Goal: Transaction & Acquisition: Purchase product/service

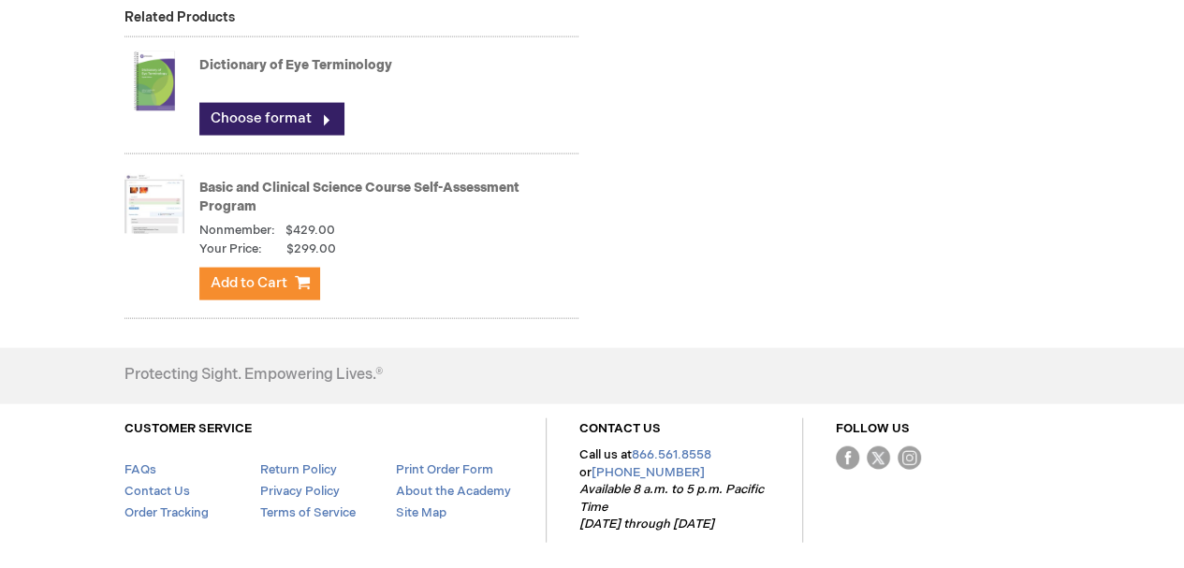
scroll to position [1965, 0]
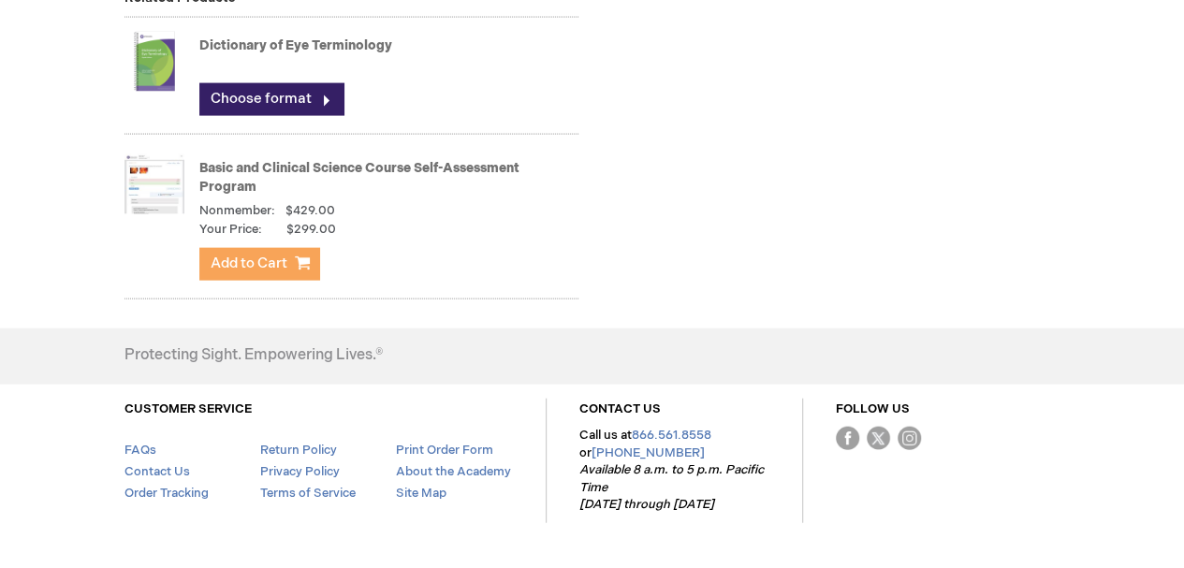
click at [278, 267] on span "Add to Cart" at bounding box center [249, 264] width 77 height 18
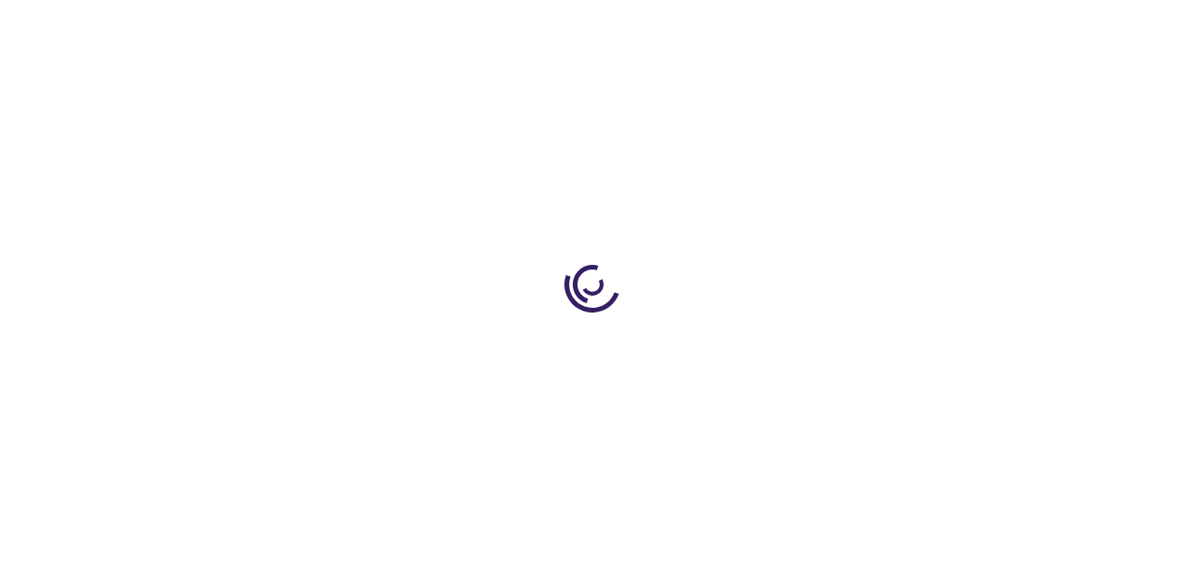
type input "0"
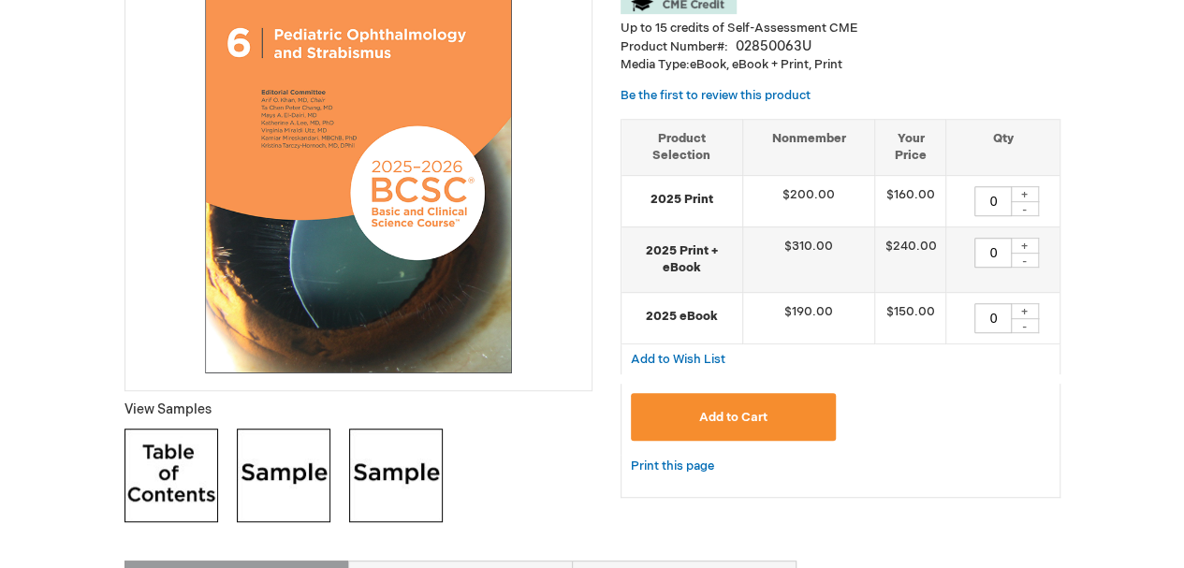
scroll to position [374, 0]
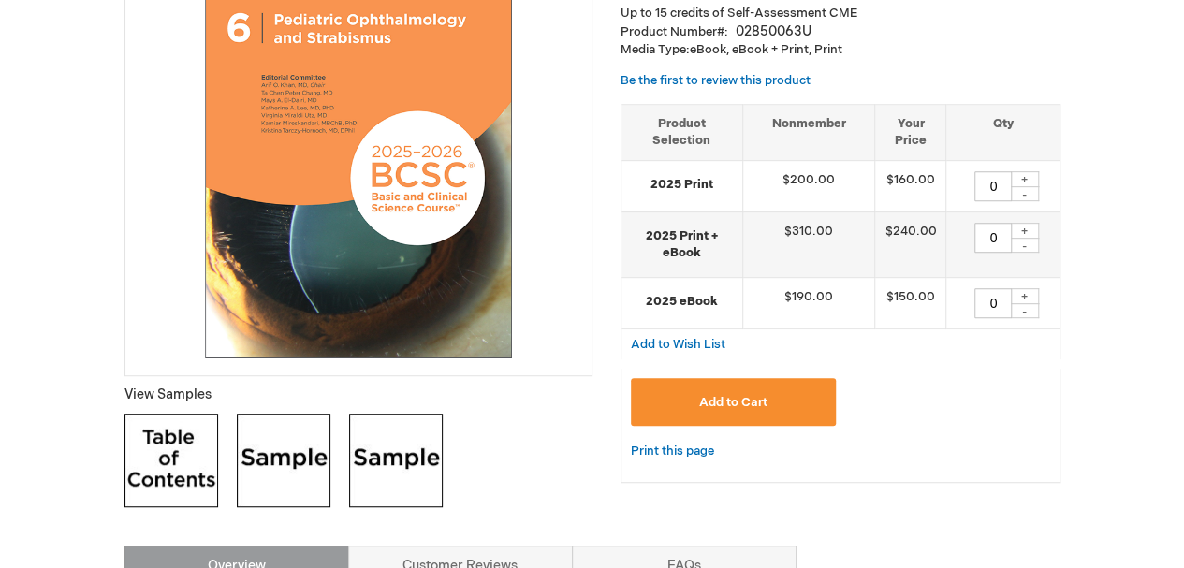
click at [724, 409] on button "Add to Cart" at bounding box center [734, 402] width 206 height 48
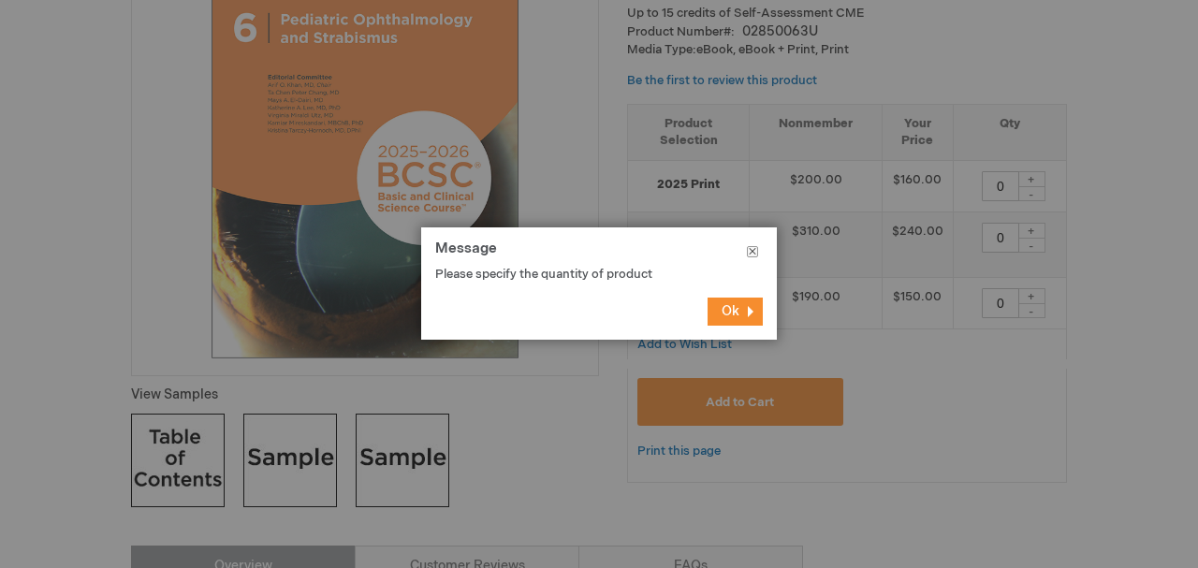
click at [751, 255] on button "Close" at bounding box center [752, 255] width 49 height 56
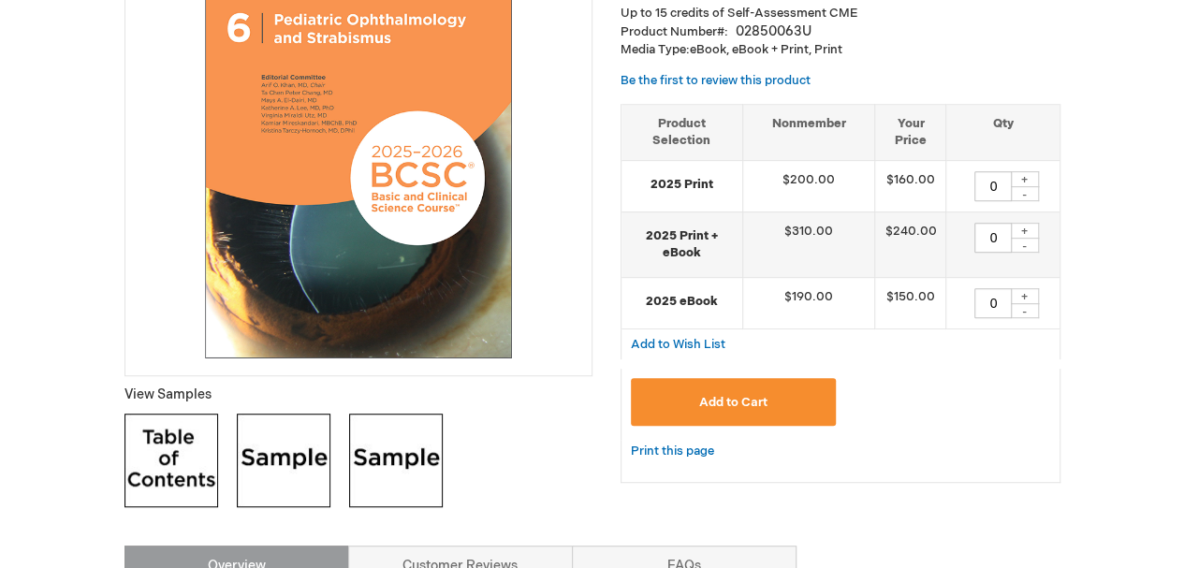
click at [1024, 180] on div "+" at bounding box center [1025, 179] width 28 height 16
type input "1"
click at [777, 398] on button "Add to Cart" at bounding box center [734, 402] width 206 height 48
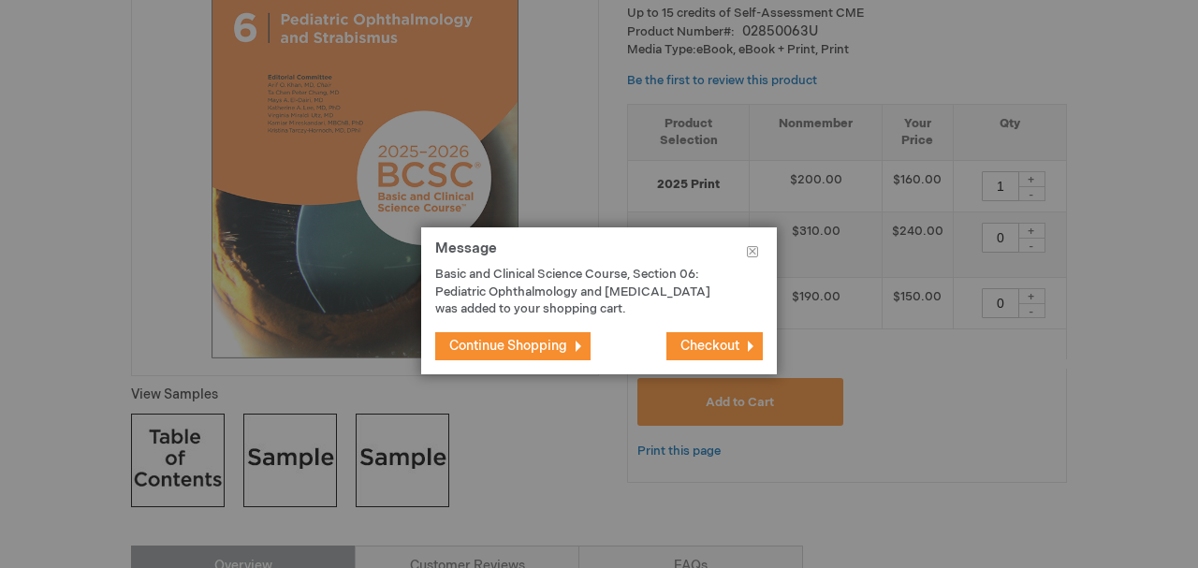
click at [512, 351] on span "Continue Shopping" at bounding box center [508, 346] width 118 height 16
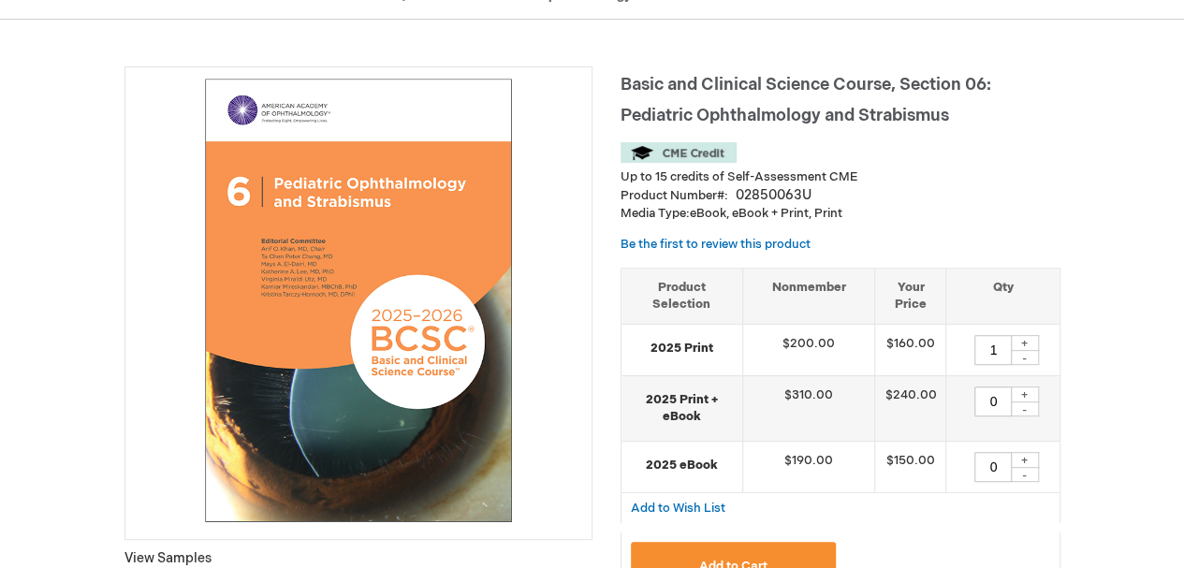
scroll to position [0, 0]
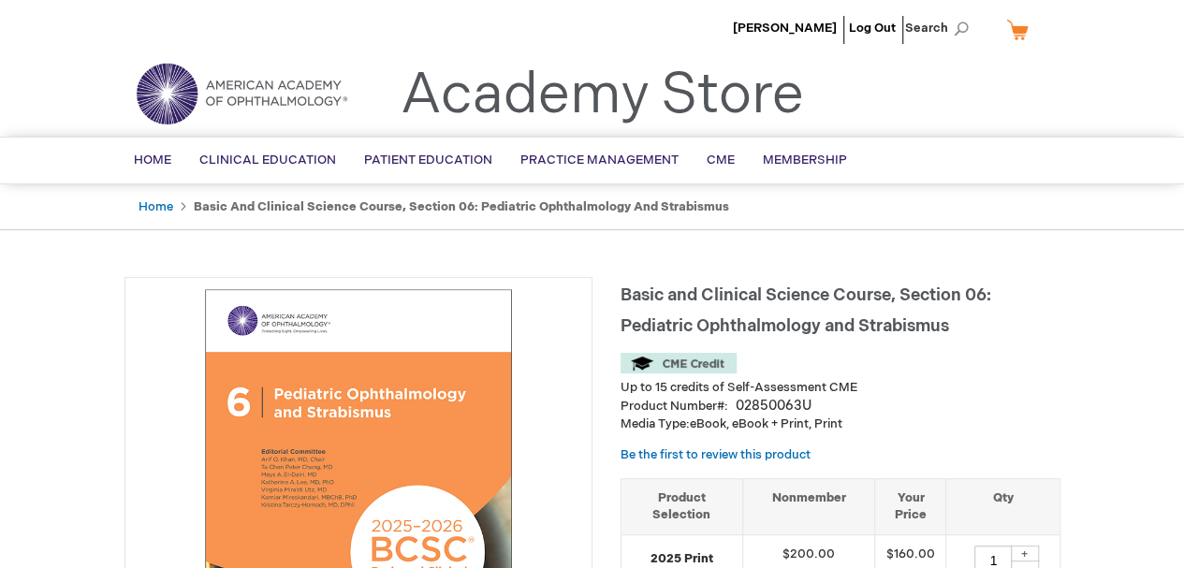
click at [1018, 33] on link "My Cart" at bounding box center [1024, 29] width 45 height 33
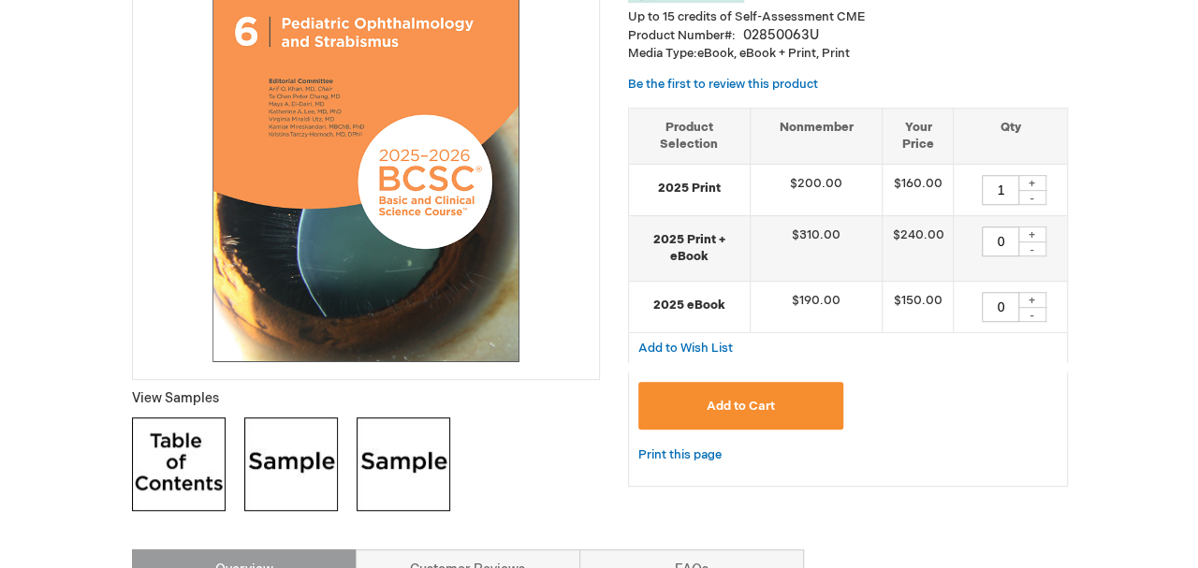
scroll to position [374, 0]
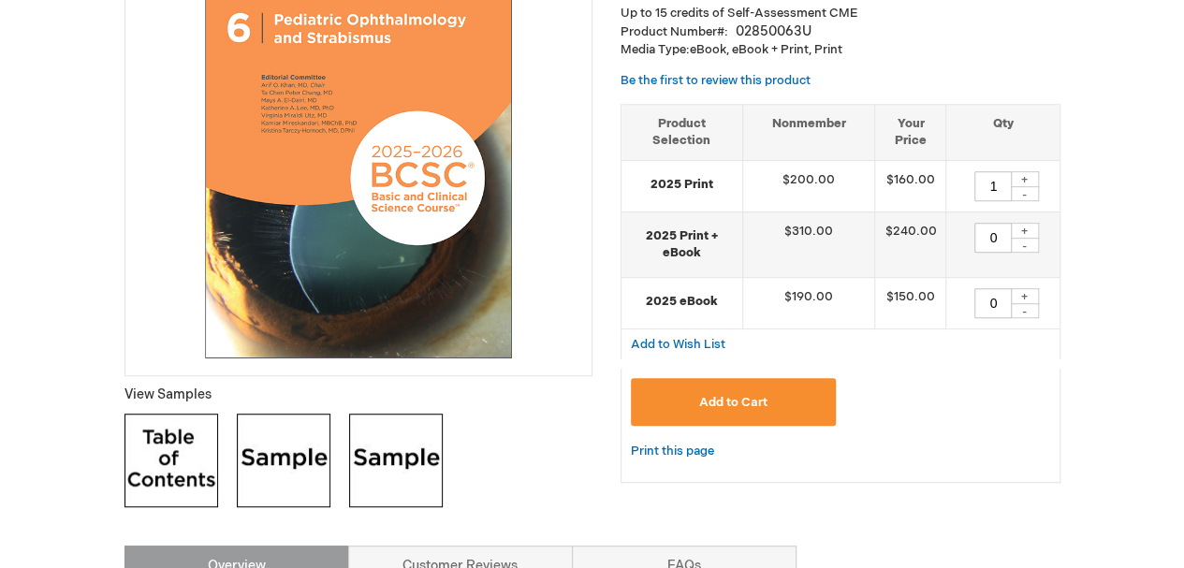
click at [778, 400] on button "Add to Cart" at bounding box center [734, 402] width 206 height 48
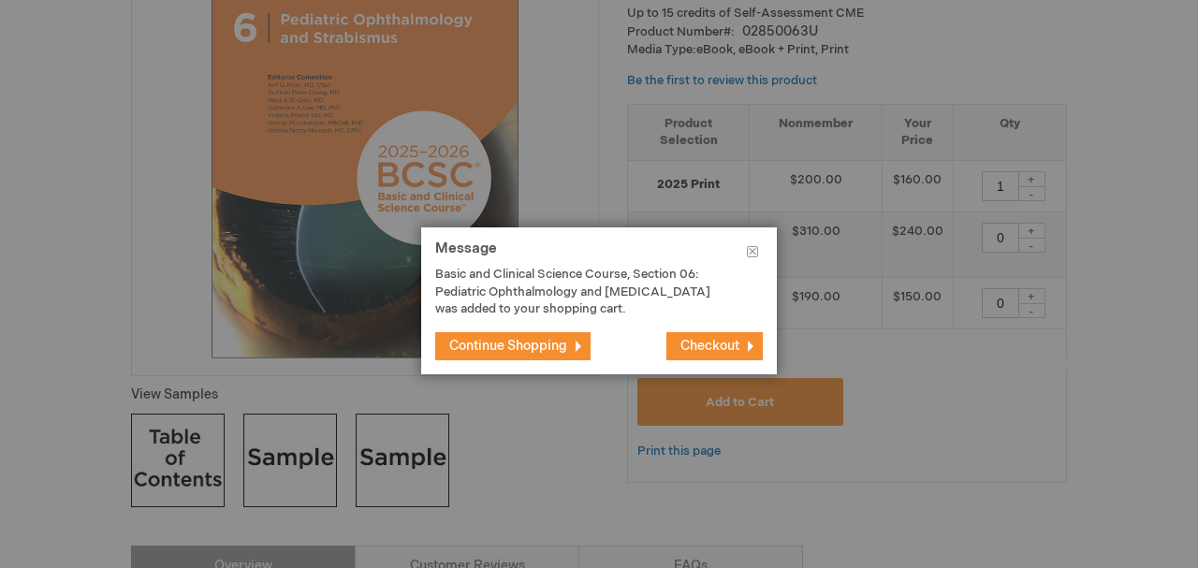
click at [710, 347] on span "Checkout" at bounding box center [709, 346] width 59 height 16
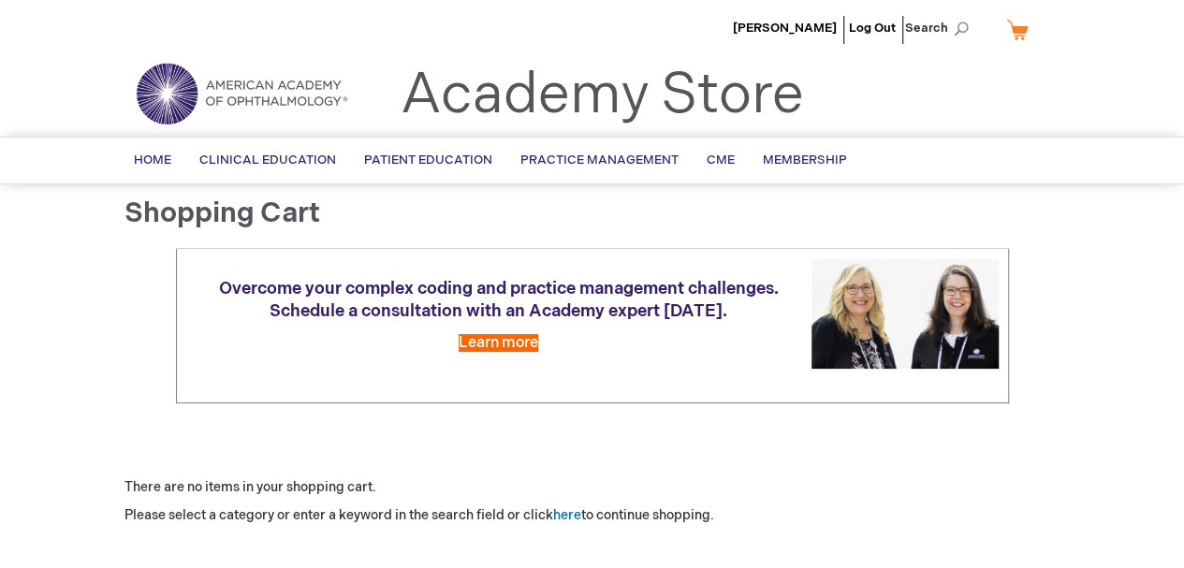
click at [1022, 31] on link "My Cart" at bounding box center [1024, 29] width 45 height 33
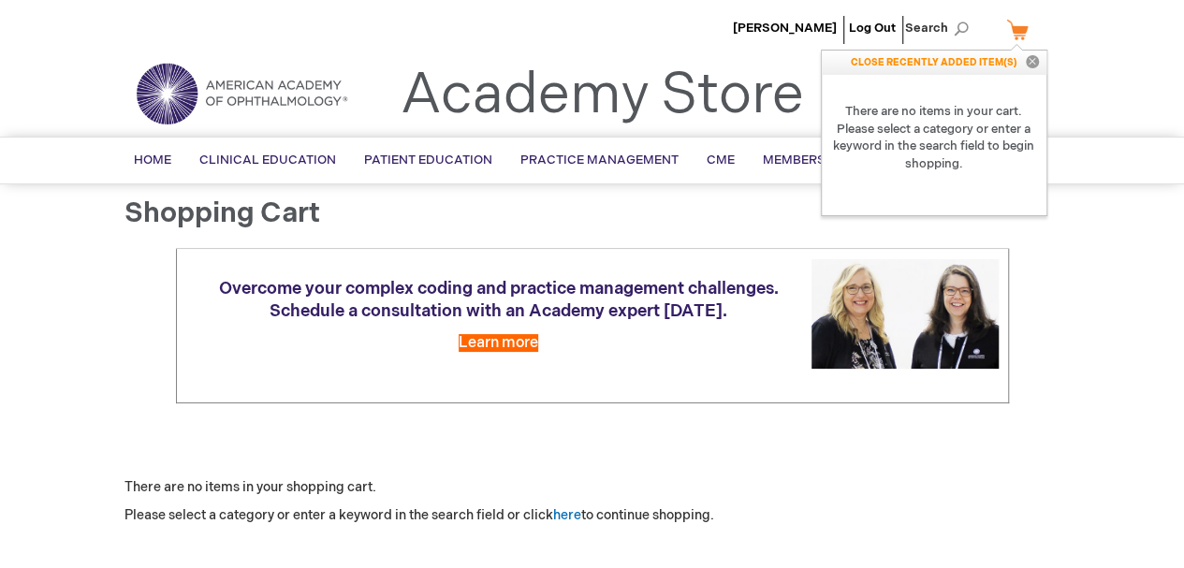
click at [1029, 58] on button "Close" at bounding box center [1032, 63] width 28 height 24
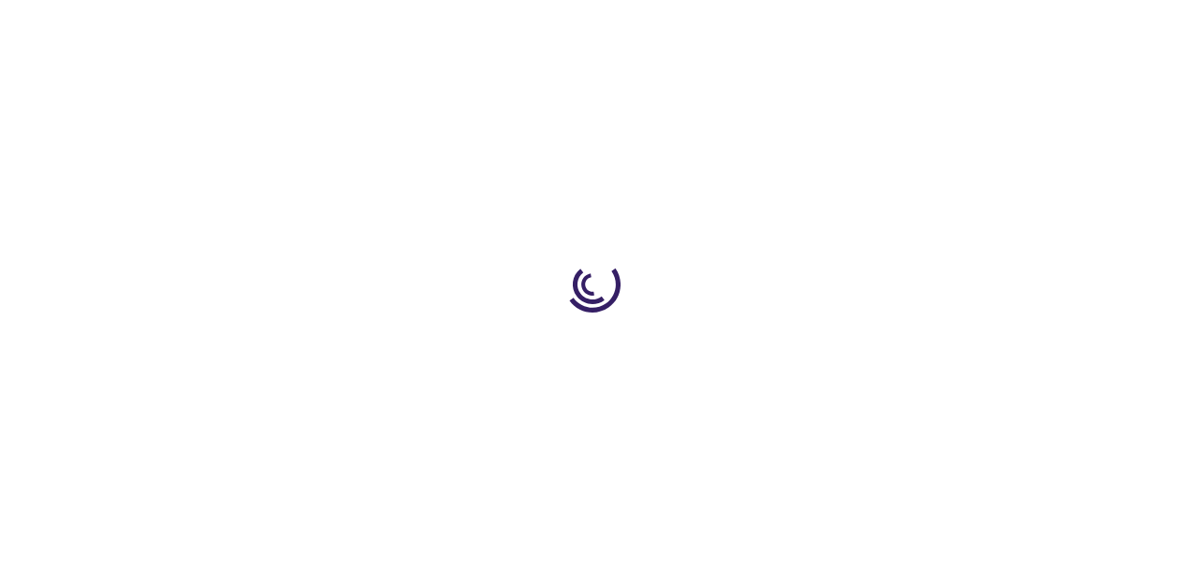
type input "1"
type input "0"
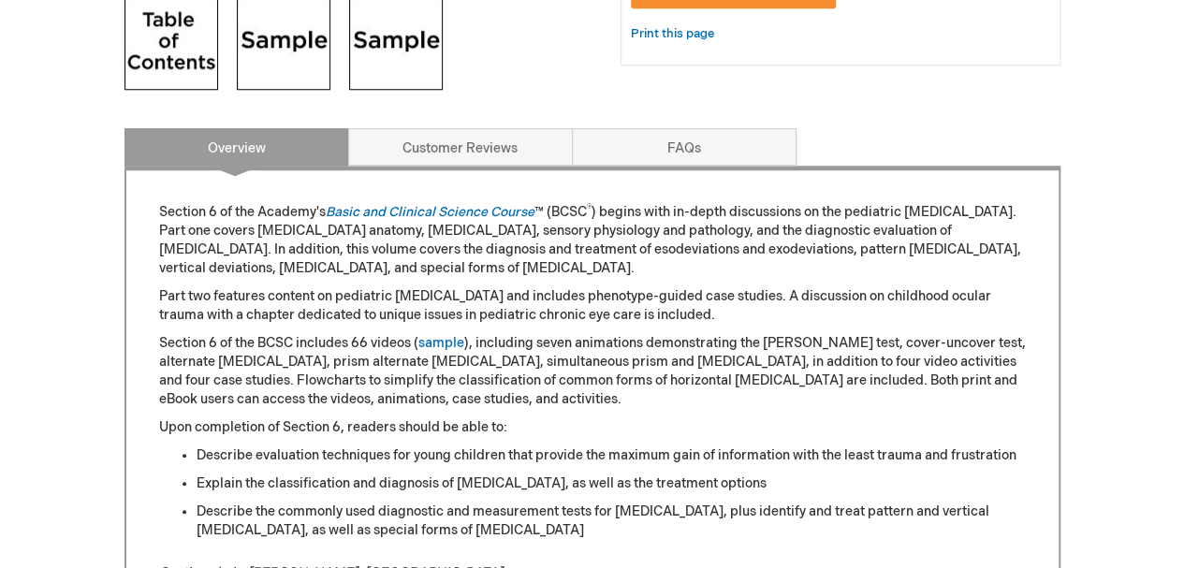
scroll to position [749, 0]
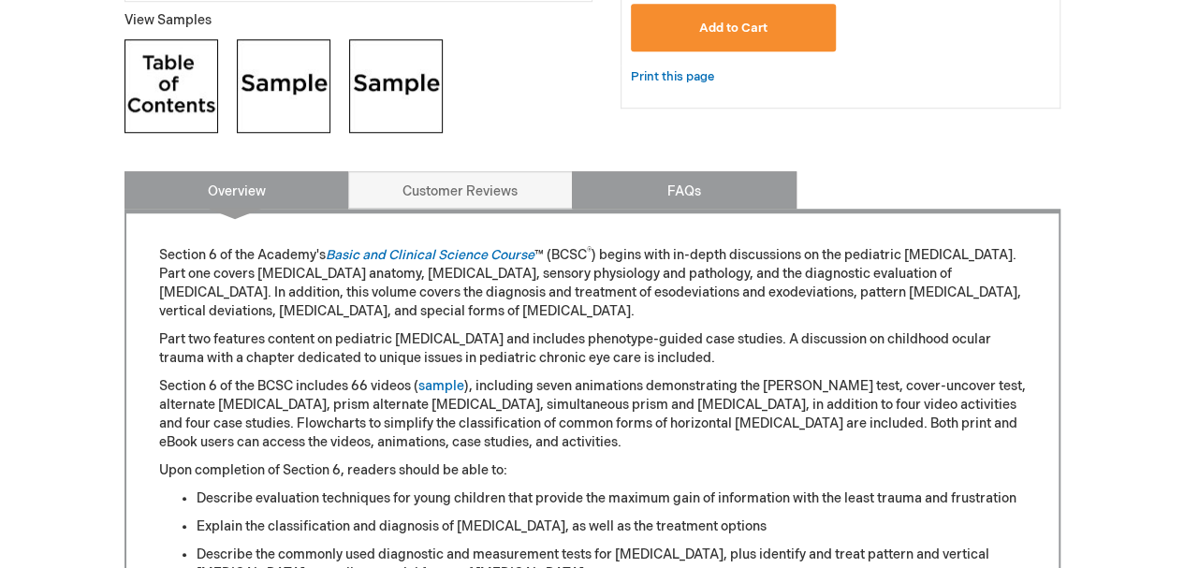
click at [691, 196] on link "FAQs" at bounding box center [684, 189] width 225 height 37
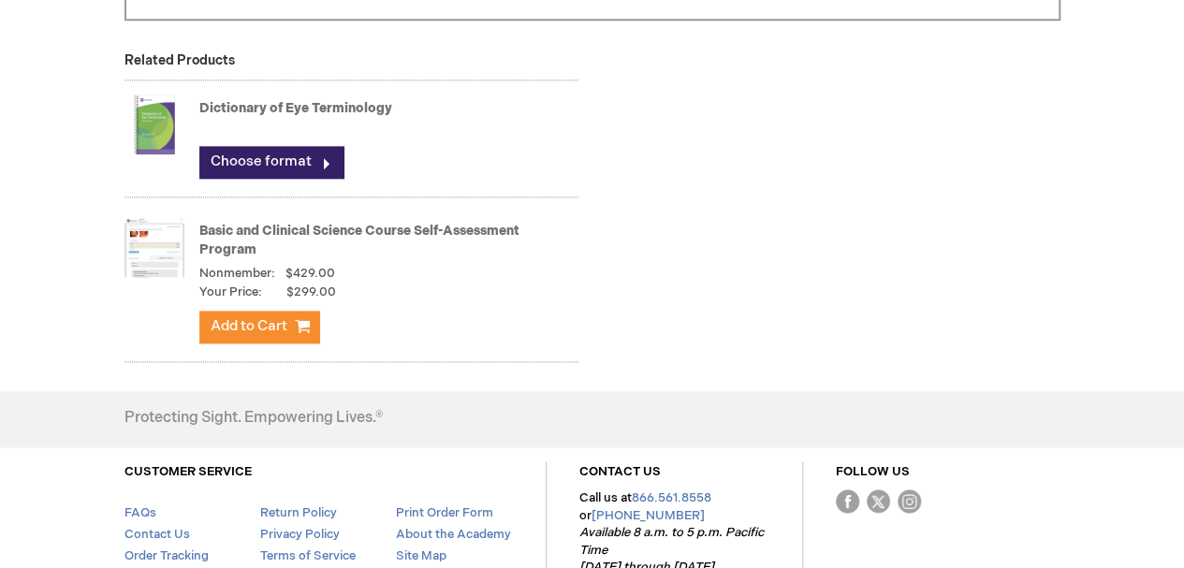
scroll to position [1123, 0]
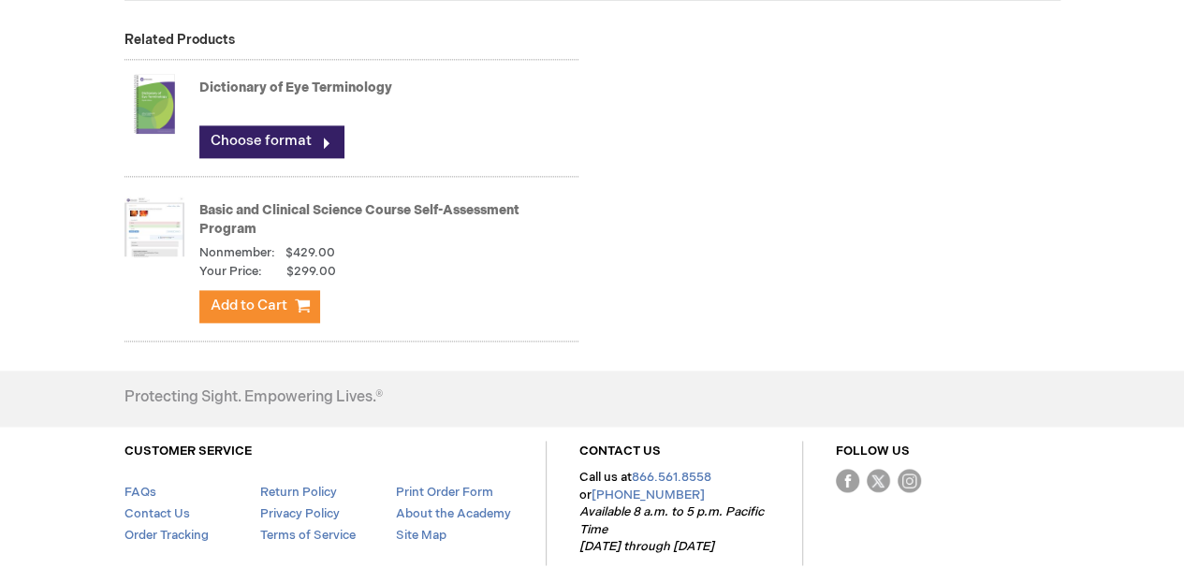
click at [225, 212] on link "Basic and Clinical Science Course Self-Assessment Program" at bounding box center [359, 219] width 320 height 35
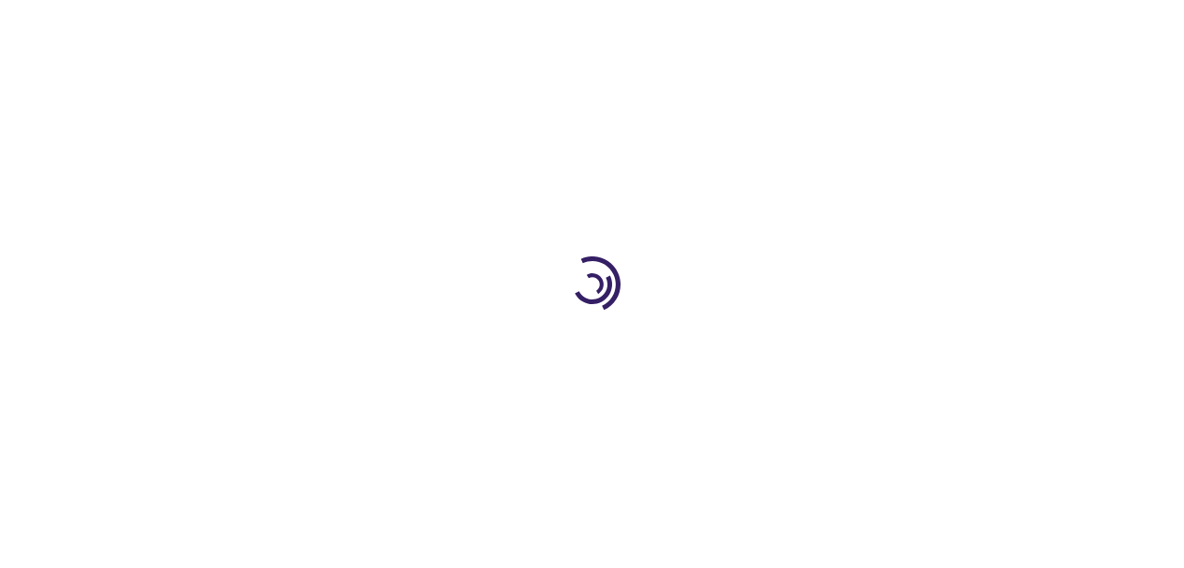
type input "1"
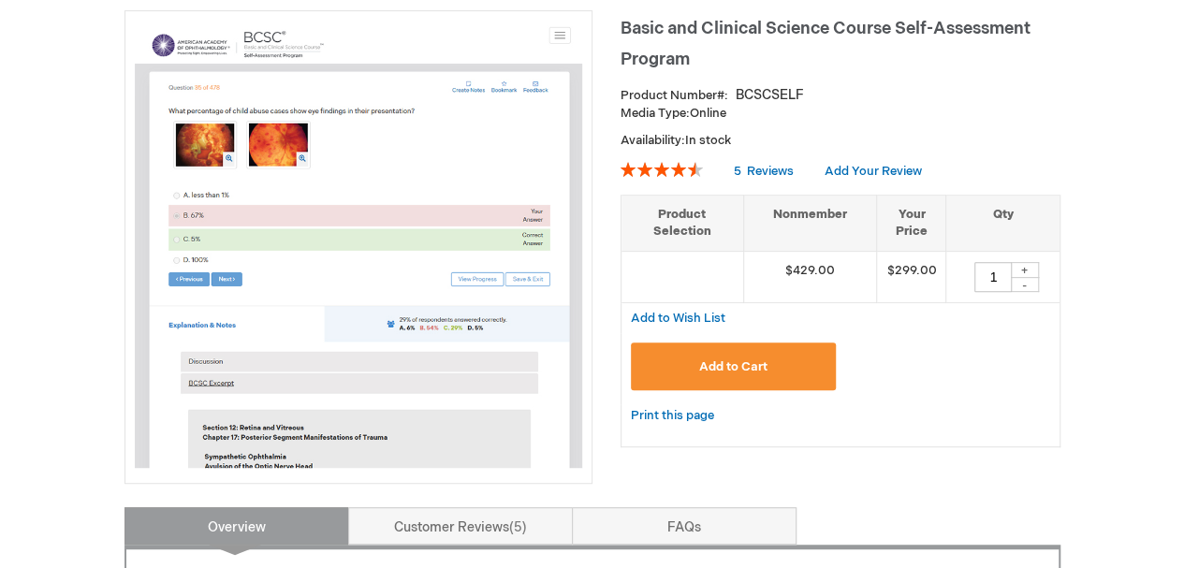
scroll to position [187, 0]
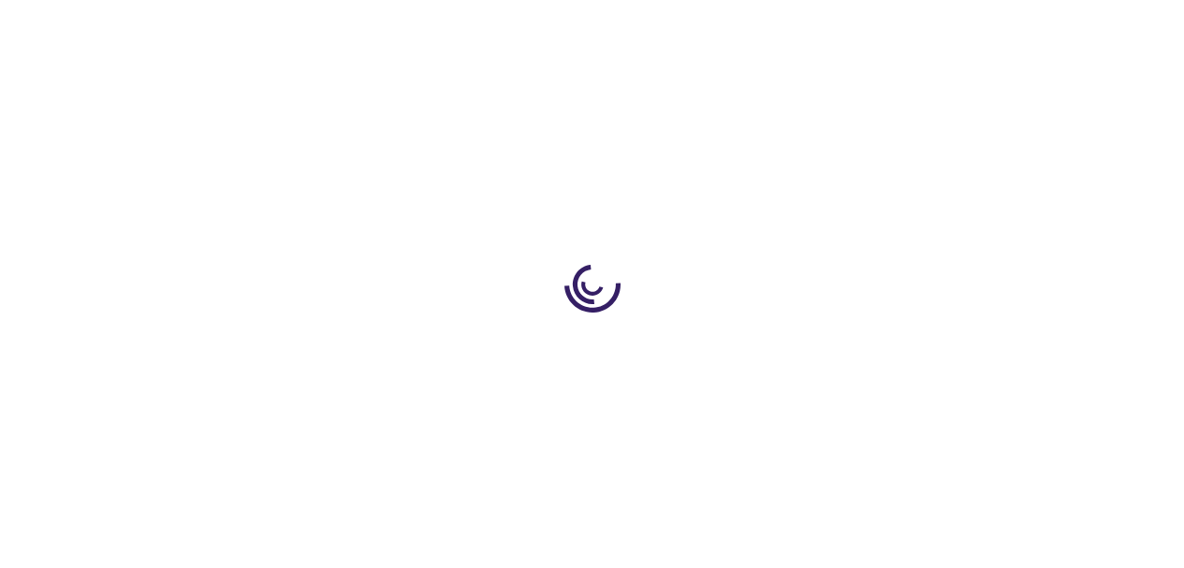
type input "1"
type input "0"
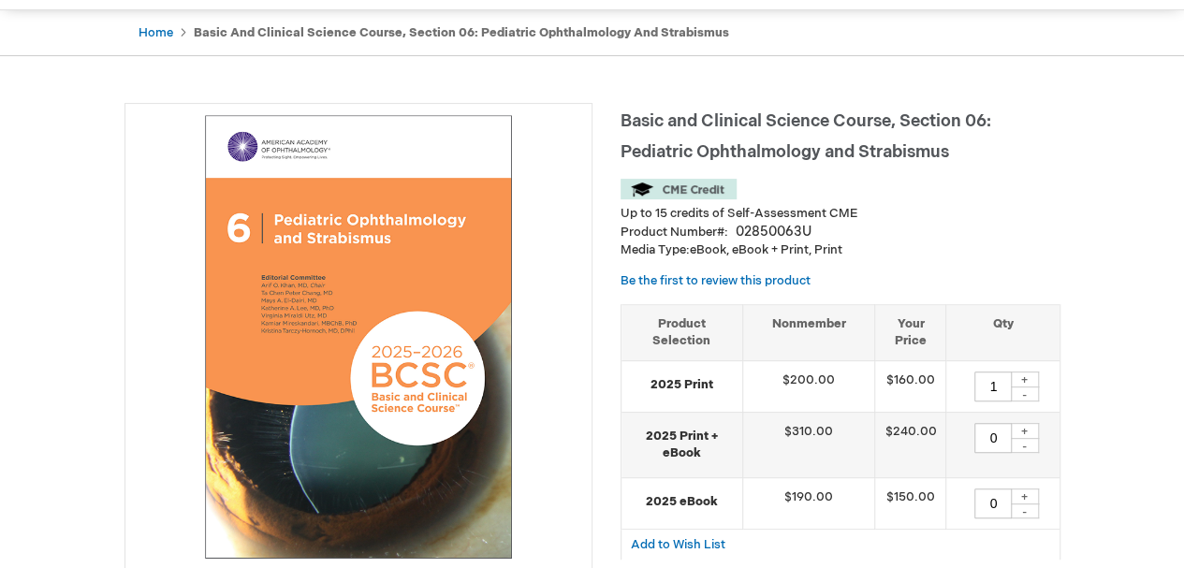
scroll to position [281, 0]
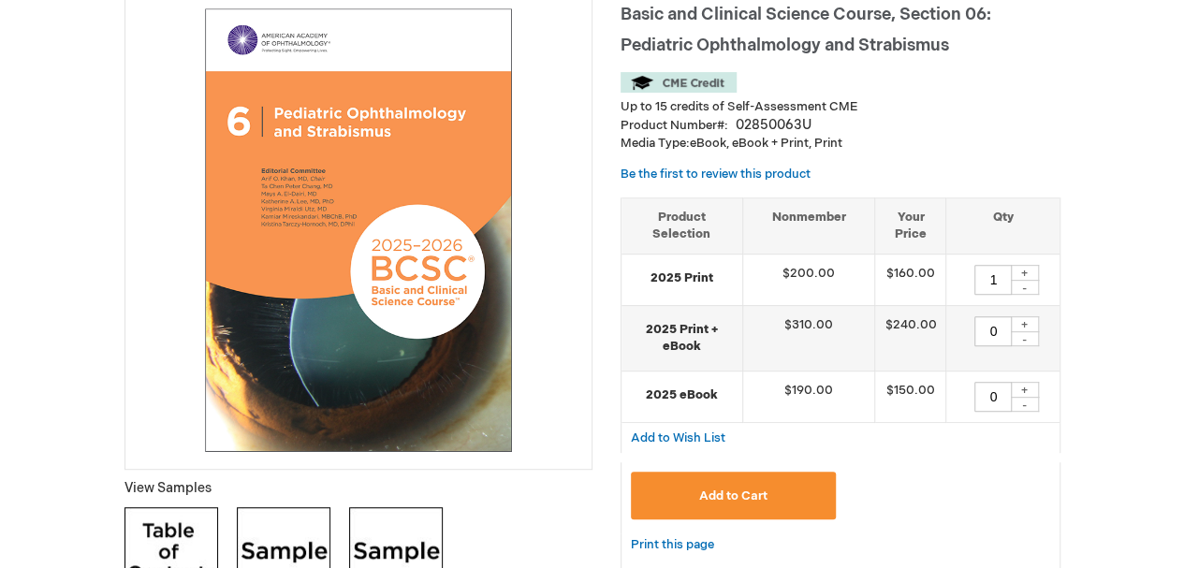
click at [1027, 273] on div "+" at bounding box center [1025, 273] width 28 height 16
click at [1024, 288] on div "-" at bounding box center [1025, 287] width 28 height 15
type input "1"
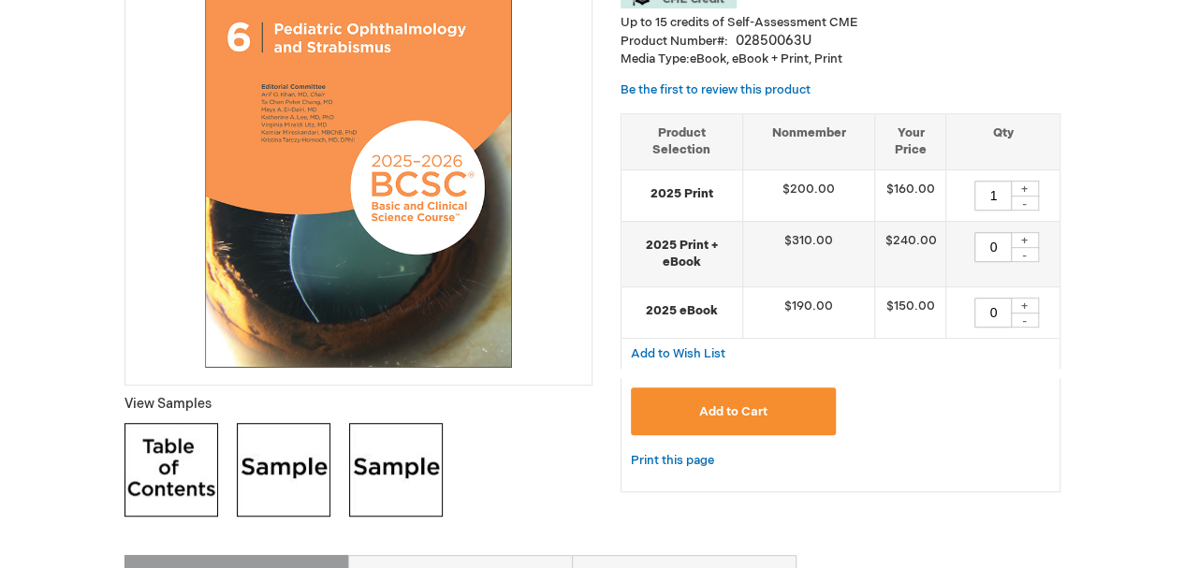
scroll to position [468, 0]
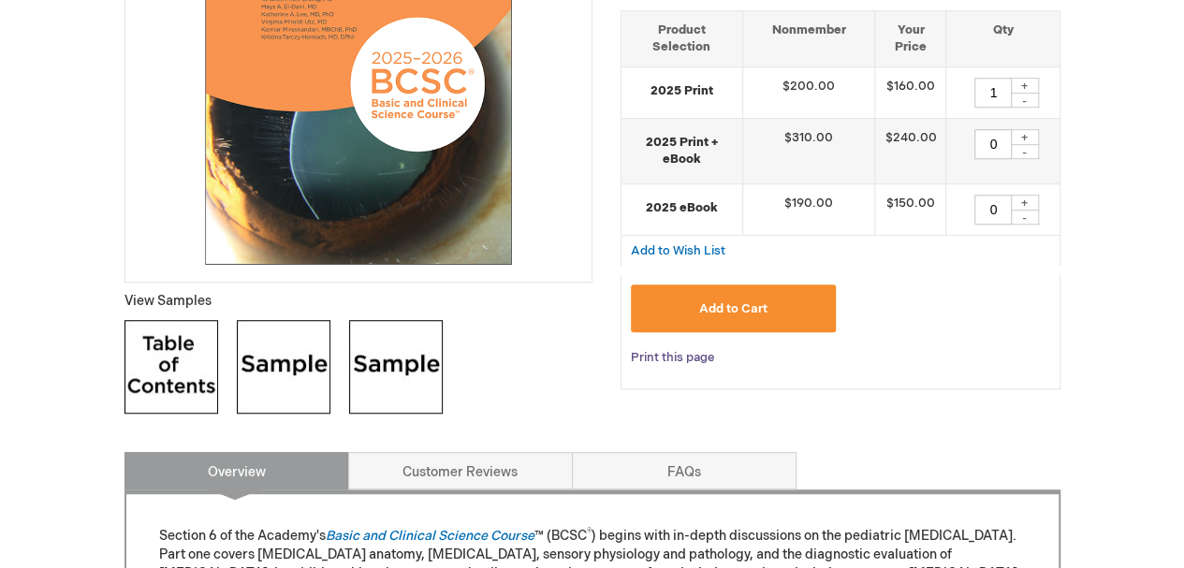
click at [698, 355] on link "Print this page" at bounding box center [672, 357] width 83 height 23
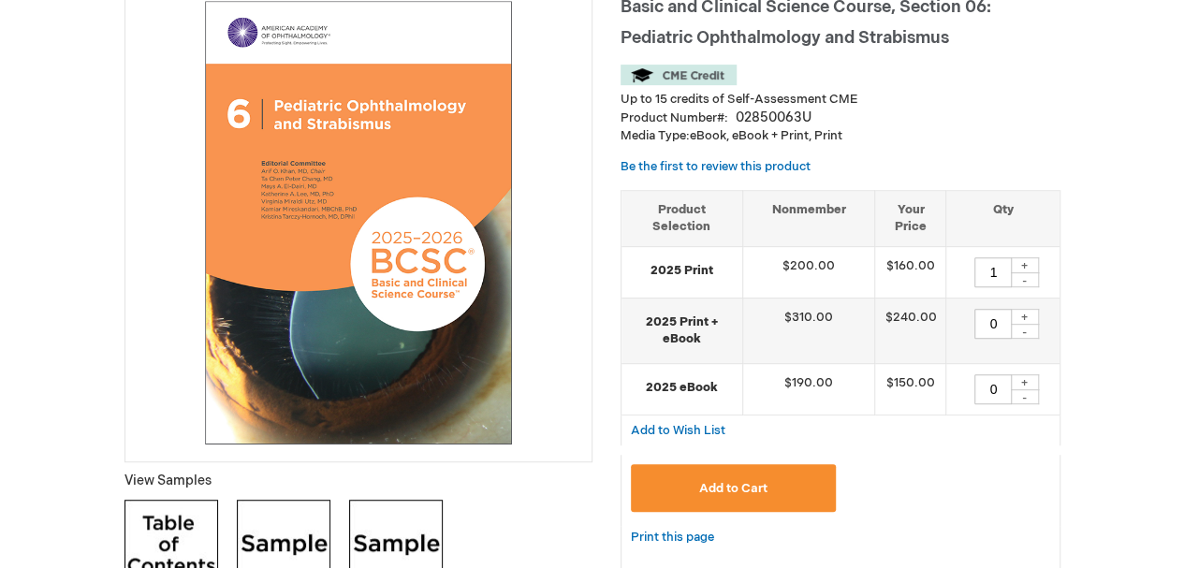
scroll to position [281, 0]
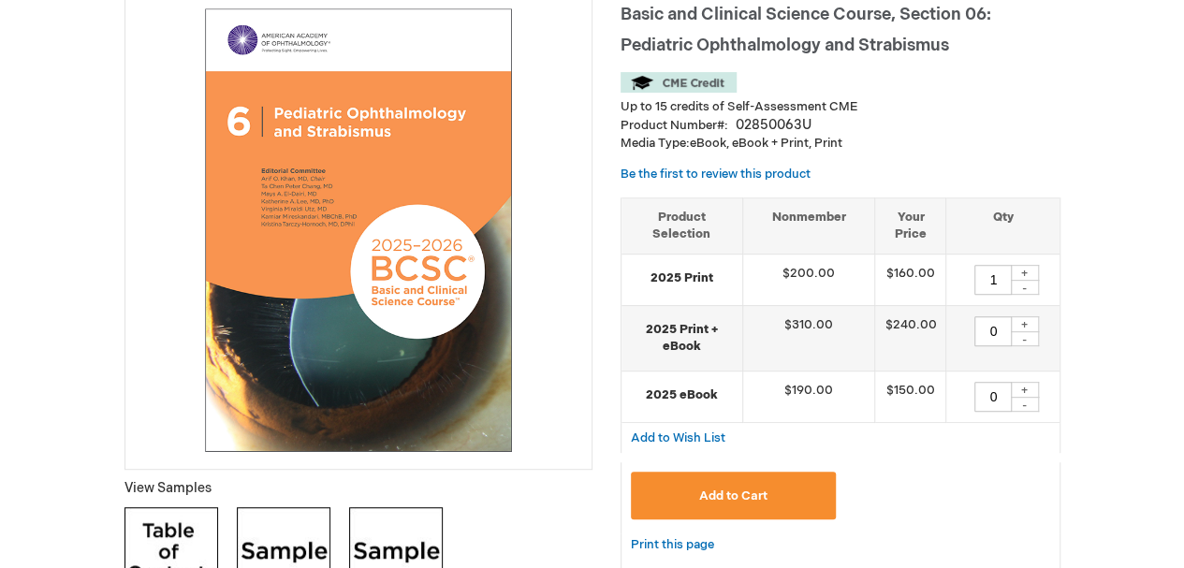
click at [706, 484] on button "Add to Cart" at bounding box center [734, 496] width 206 height 48
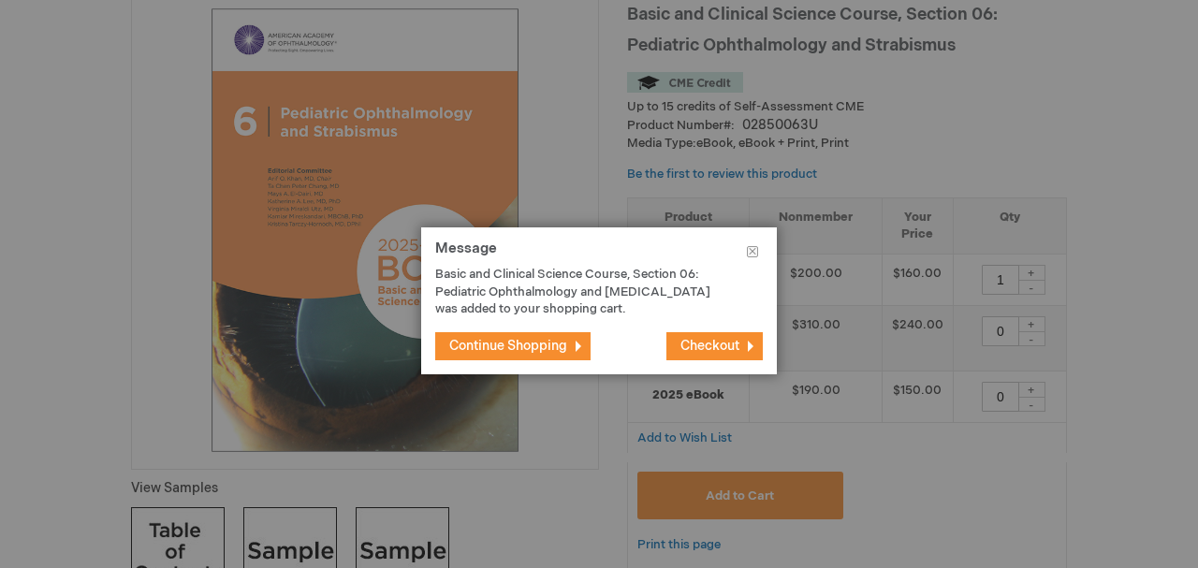
click at [577, 344] on button "Continue Shopping" at bounding box center [512, 346] width 155 height 28
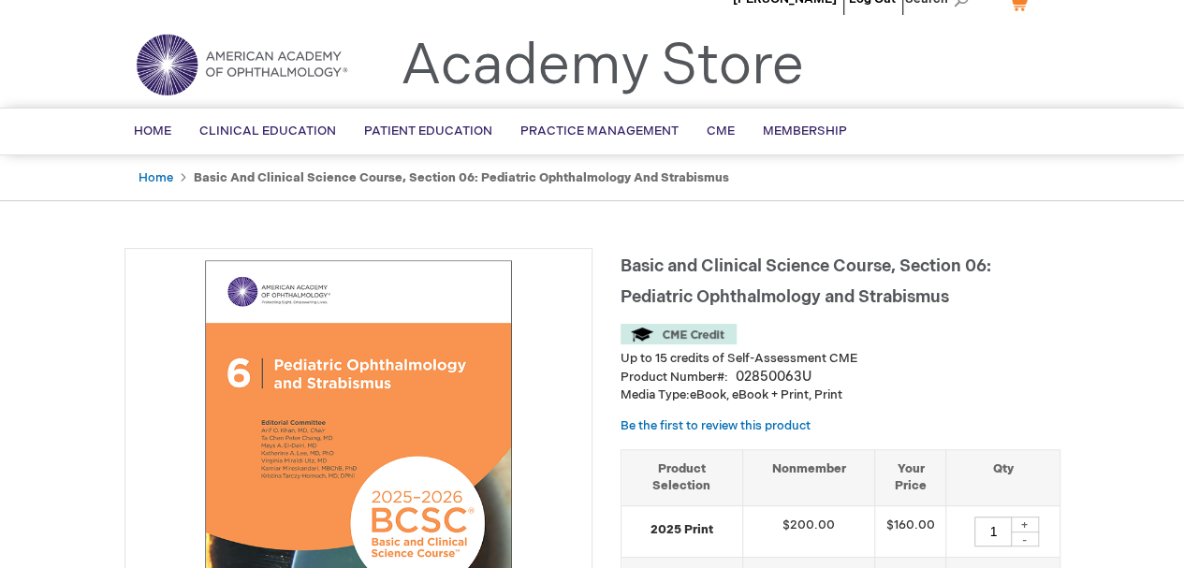
scroll to position [0, 0]
